Goal: Find specific page/section: Find specific page/section

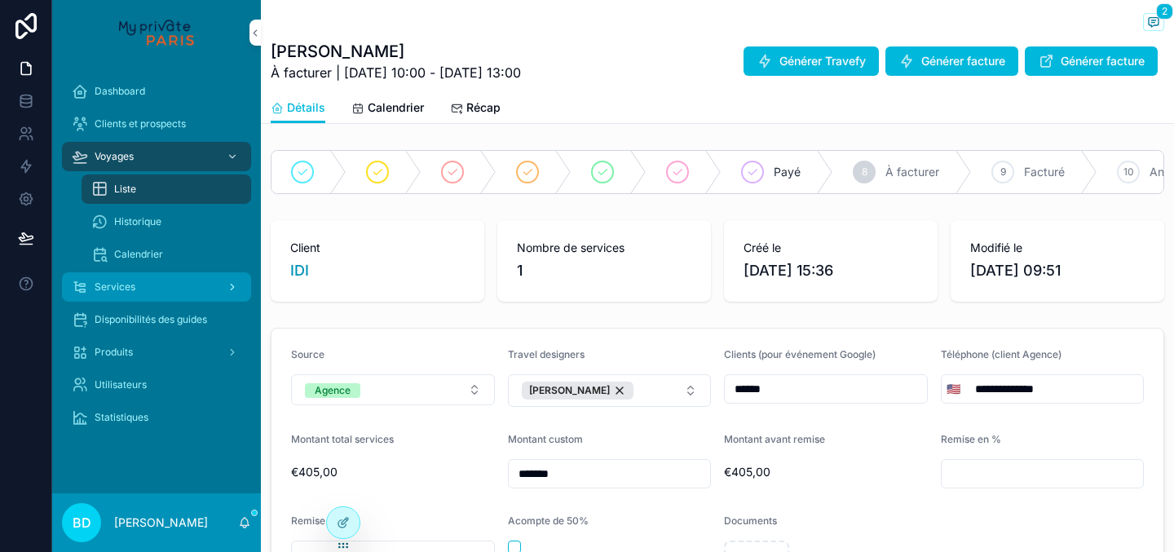
click at [139, 273] on link "Services" at bounding box center [156, 286] width 189 height 29
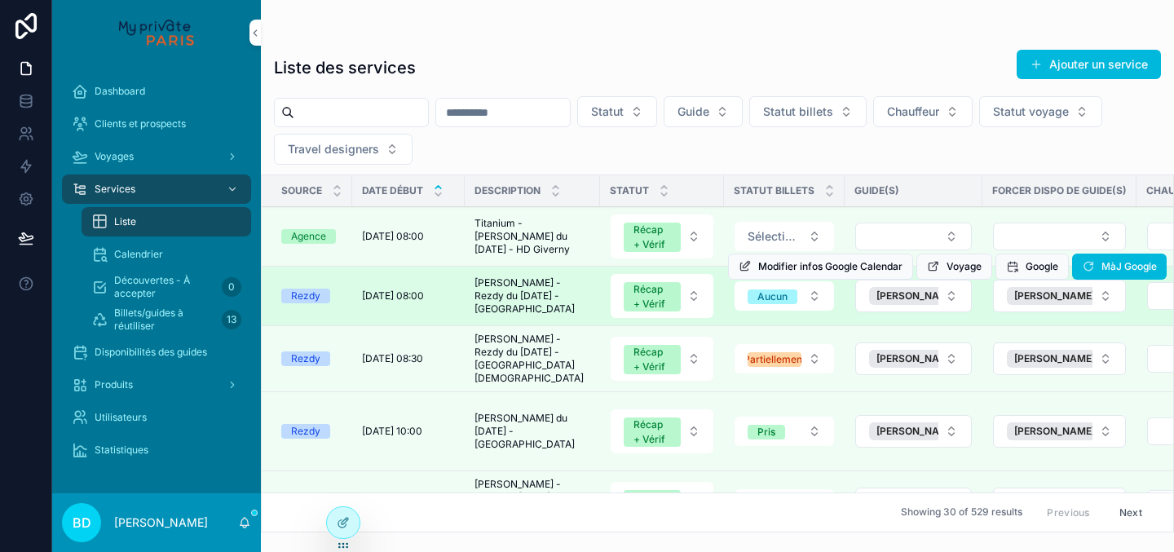
click at [433, 306] on td "[DATE] 08:00 [DATE] 08:00" at bounding box center [408, 297] width 113 height 60
click at [417, 284] on td "[DATE] 08:00 [DATE] 08:00" at bounding box center [408, 297] width 113 height 60
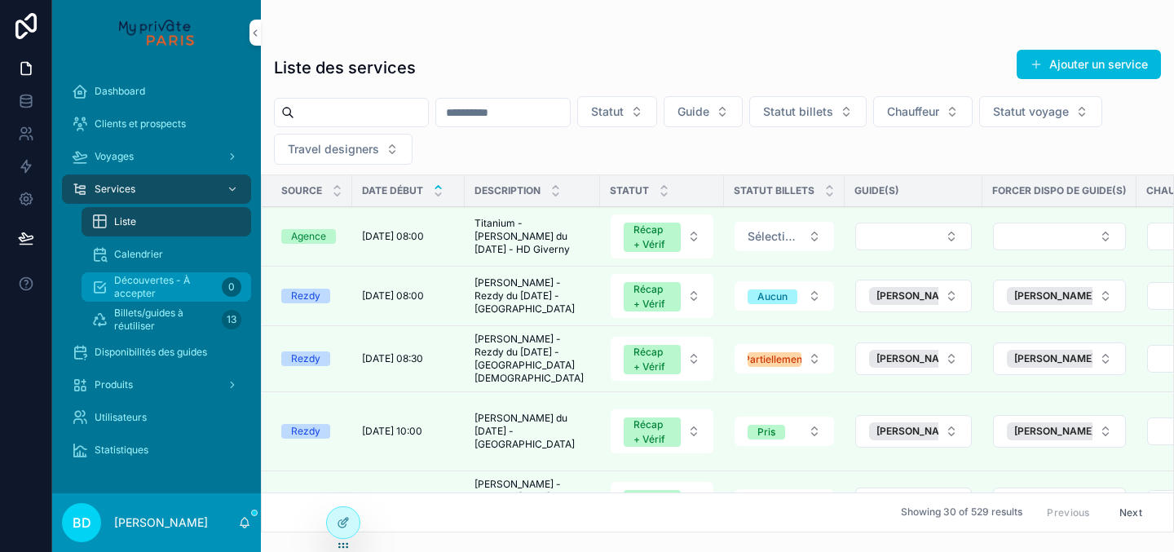
click at [186, 290] on span "Découvertes - À accepter" at bounding box center [164, 287] width 101 height 26
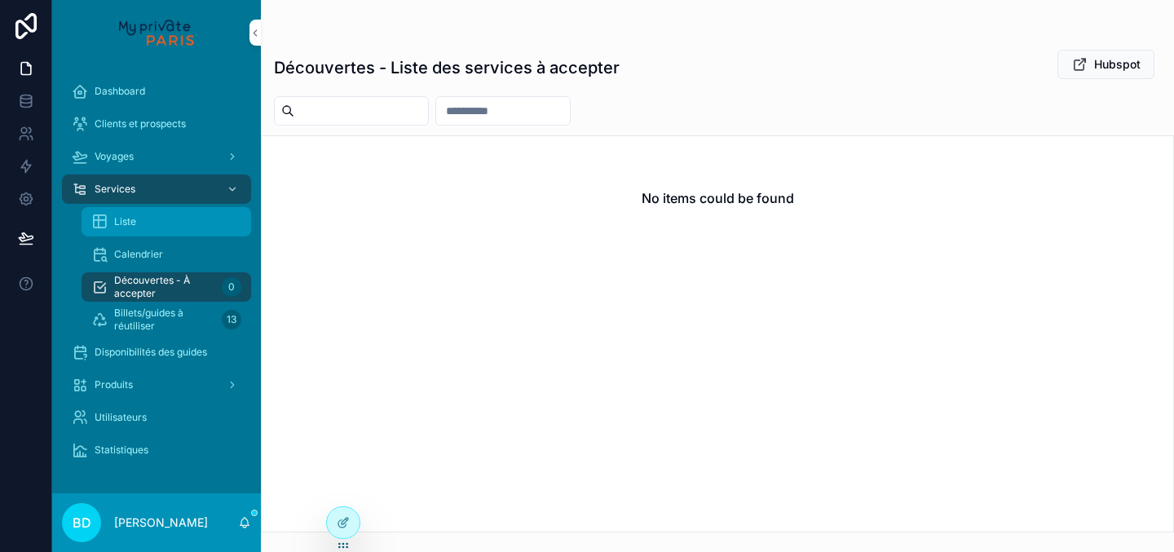
click at [174, 219] on div "Liste" at bounding box center [166, 222] width 150 height 26
